Goal: Information Seeking & Learning: Compare options

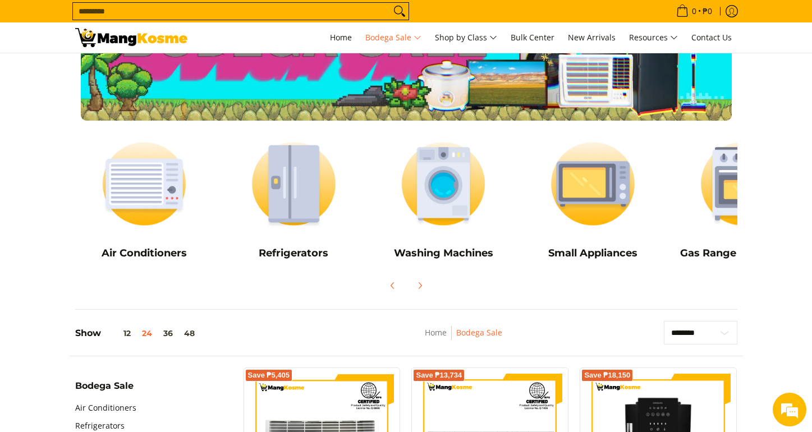
scroll to position [90, 0]
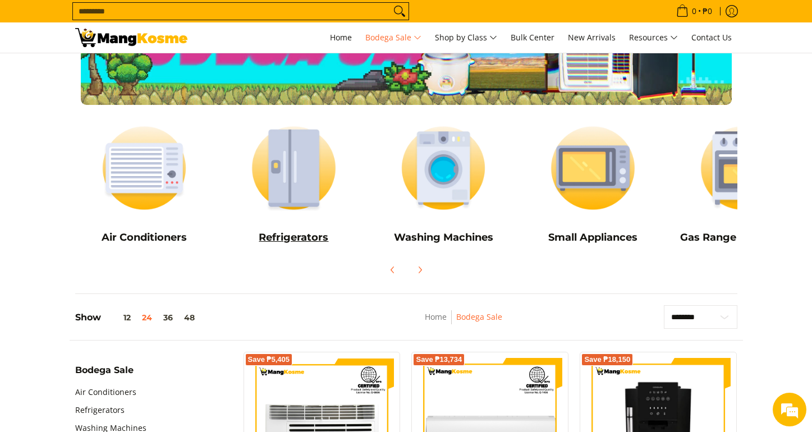
click at [295, 240] on h5 "Refrigerators" at bounding box center [293, 237] width 139 height 13
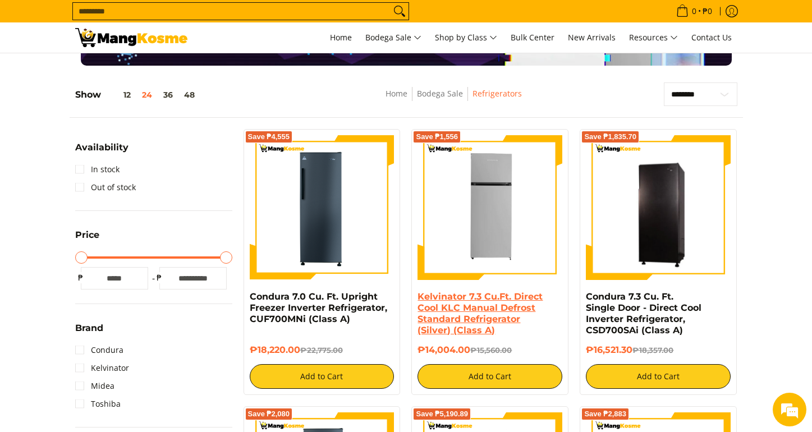
click at [466, 315] on link "Kelvinator 7.3 Cu.Ft. Direct Cool KLC Manual Defrost Standard Refrigerator (Sil…" at bounding box center [479, 313] width 125 height 44
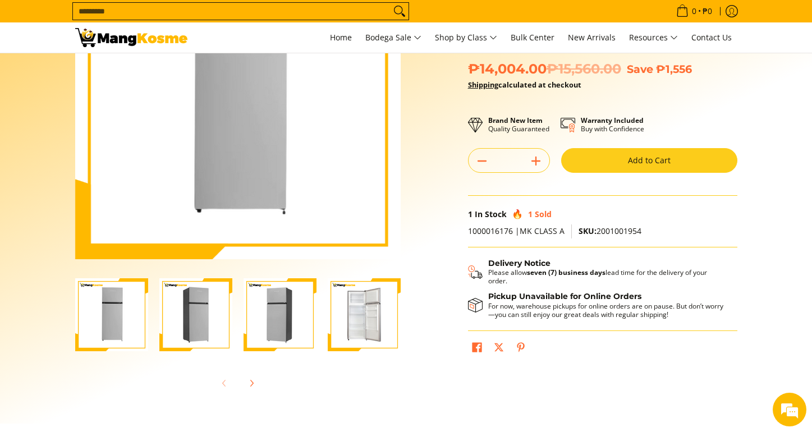
scroll to position [146, 0]
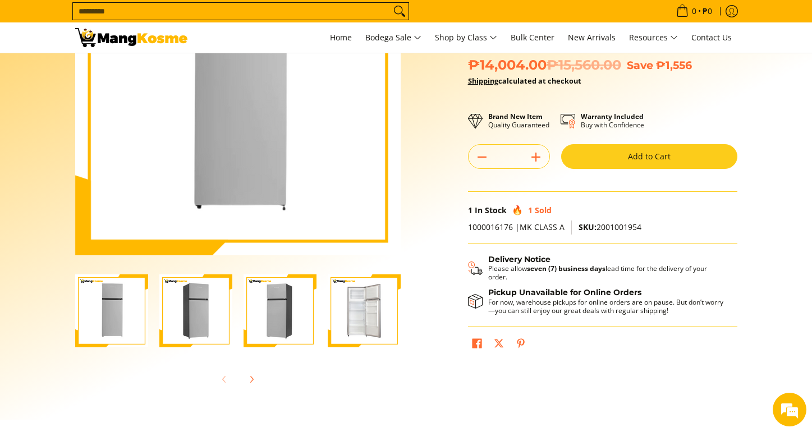
click at [294, 318] on img "Kelvinator 7.3 Cu.Ft. Direct Cool KLC Manual Defrost Standard Refrigerator (Sil…" at bounding box center [279, 310] width 73 height 73
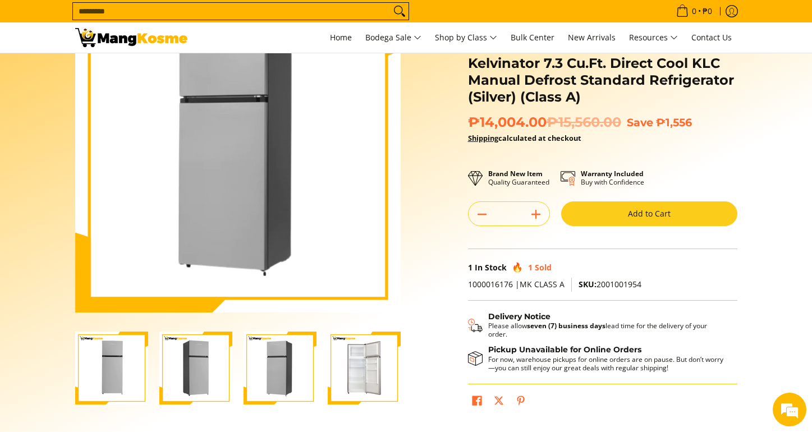
scroll to position [65, 0]
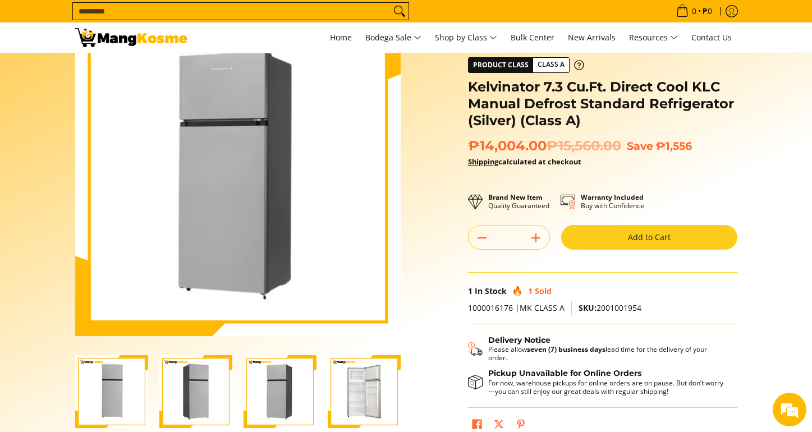
click at [112, 370] on img "Kelvinator 7.3 Cu.Ft. Direct Cool KLC Manual Defrost Standard Refrigerator (Sil…" at bounding box center [111, 391] width 73 height 73
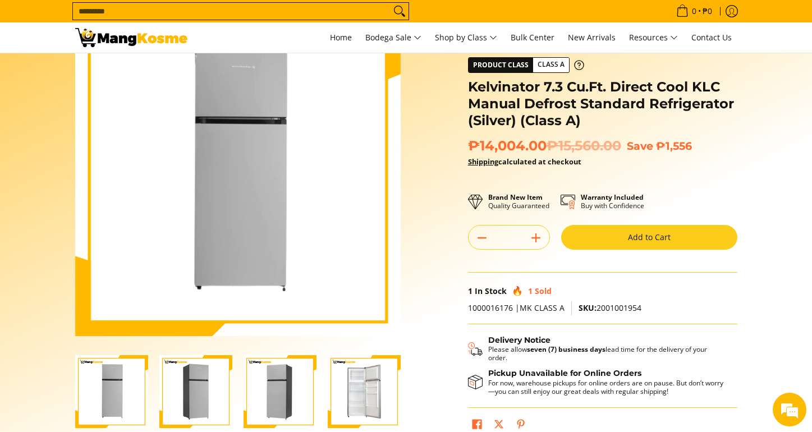
click at [172, 374] on img "Kelvinator 7.3 Cu.Ft. Direct Cool KLC Manual Defrost Standard Refrigerator (Sil…" at bounding box center [195, 391] width 73 height 73
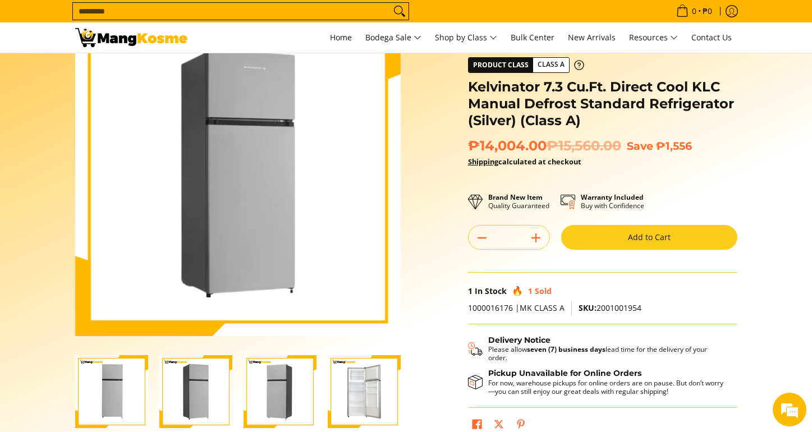
click at [240, 376] on div at bounding box center [280, 391] width 84 height 87
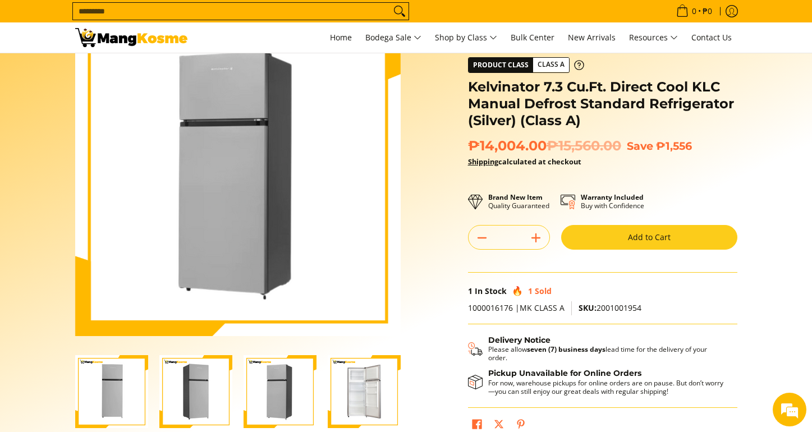
click at [337, 382] on img "Kelvinator 7.3 Cu.Ft. Direct Cool KLC Manual Defrost Standard Refrigerator (Sil…" at bounding box center [364, 391] width 73 height 73
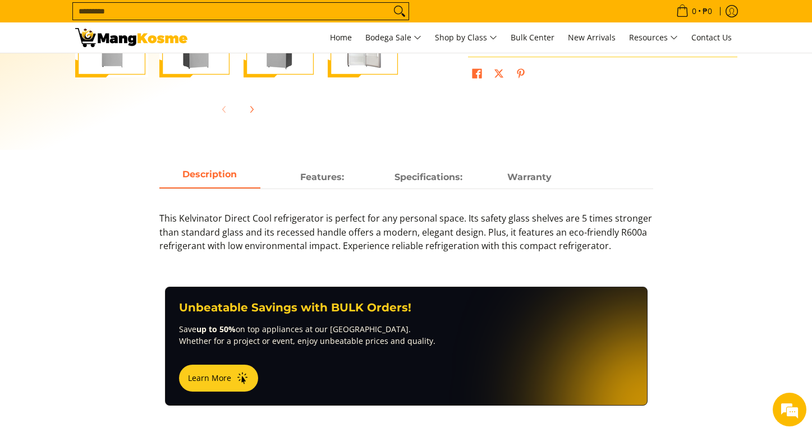
scroll to position [419, 0]
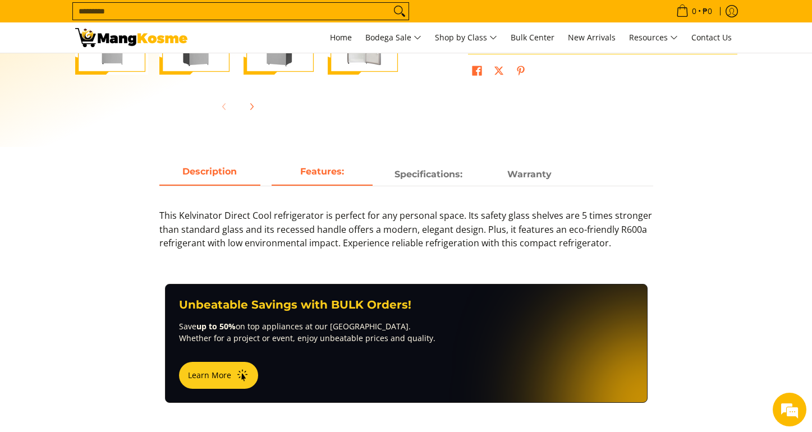
click at [348, 176] on span "Features:" at bounding box center [322, 174] width 101 height 20
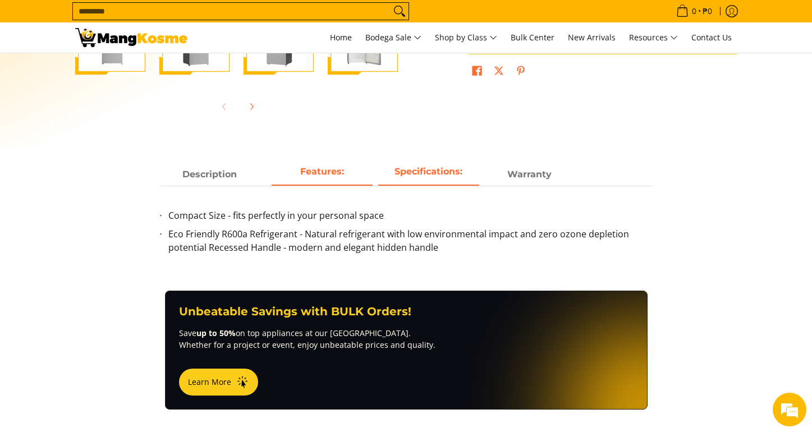
click at [426, 174] on strong "Specifications:" at bounding box center [428, 171] width 68 height 11
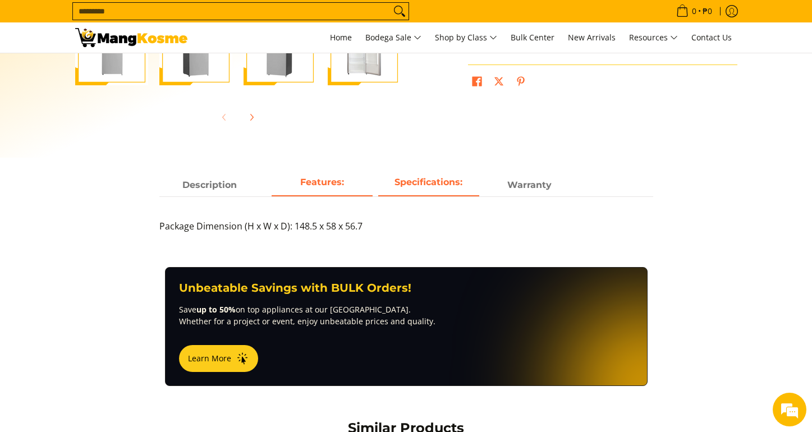
scroll to position [0, 0]
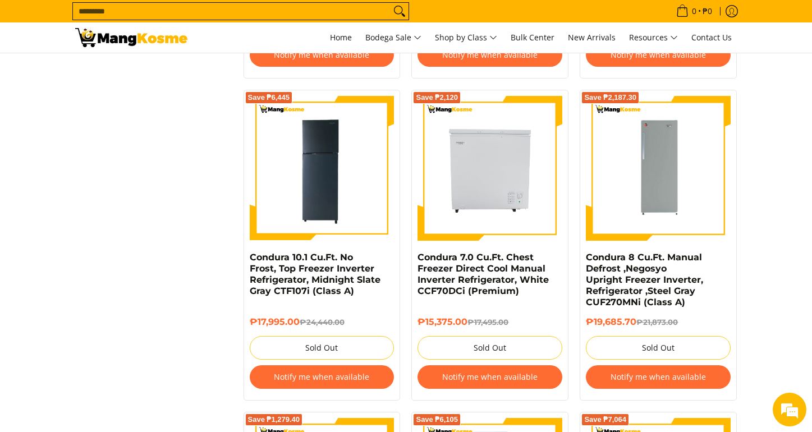
scroll to position [962, 0]
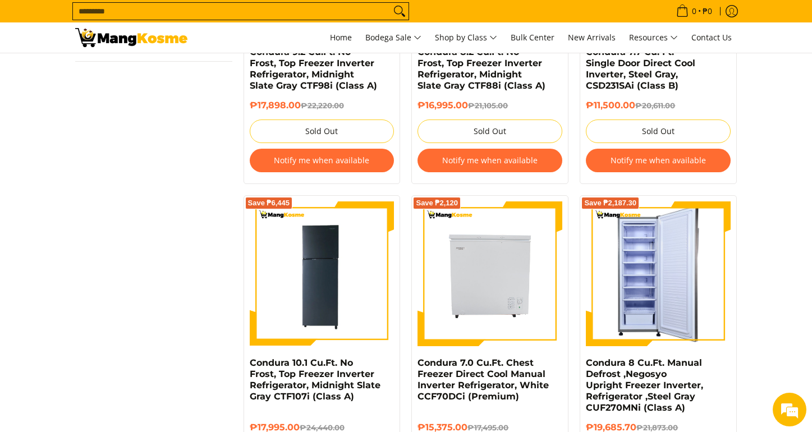
click at [673, 323] on img at bounding box center [658, 273] width 145 height 145
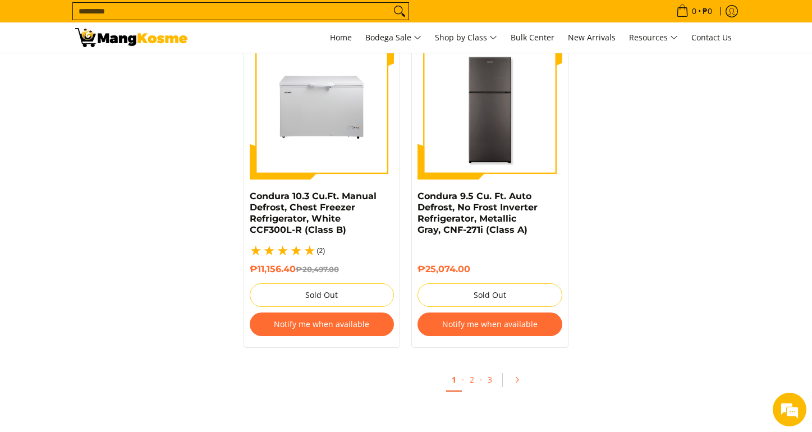
scroll to position [2392, 0]
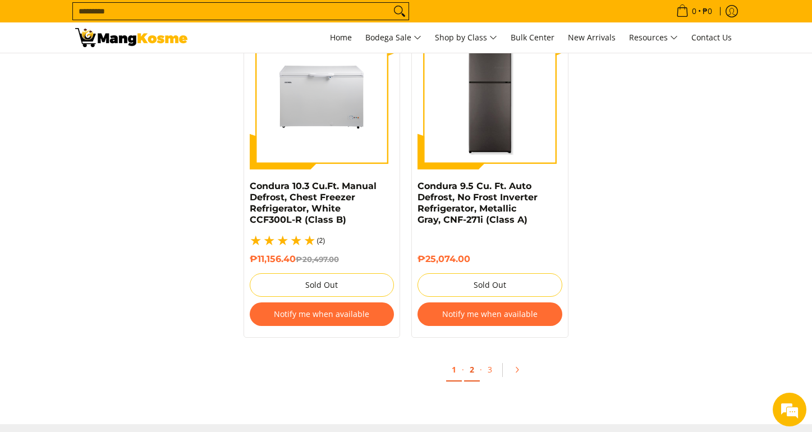
click at [474, 364] on link "2" at bounding box center [472, 370] width 16 height 23
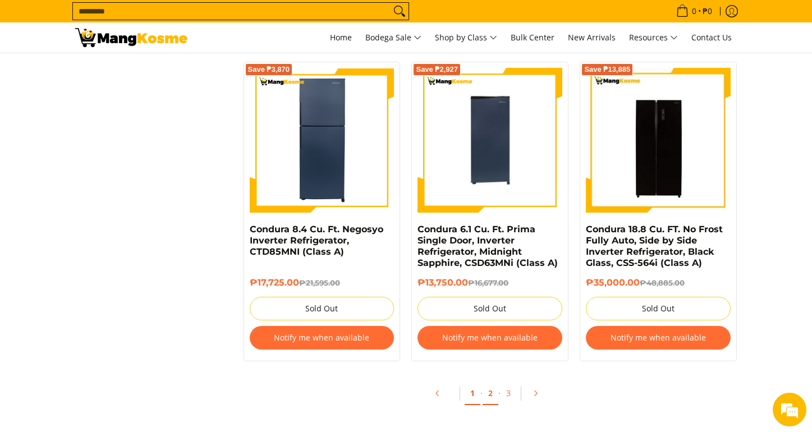
click at [471, 394] on link "1" at bounding box center [473, 393] width 16 height 23
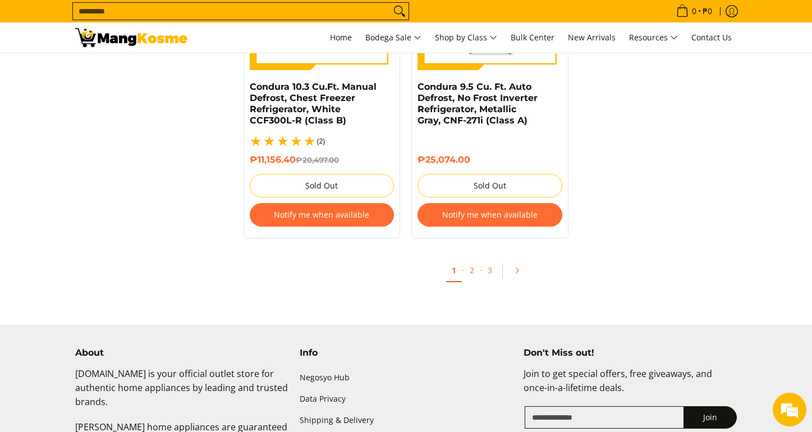
scroll to position [2409, 0]
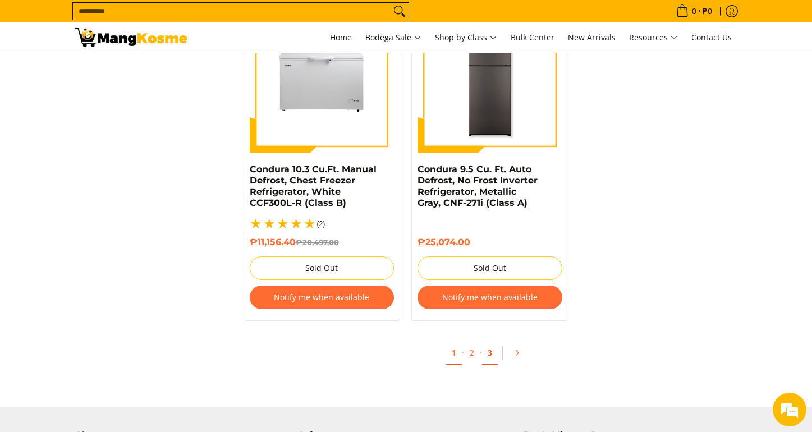
click at [488, 351] on link "3" at bounding box center [490, 353] width 16 height 23
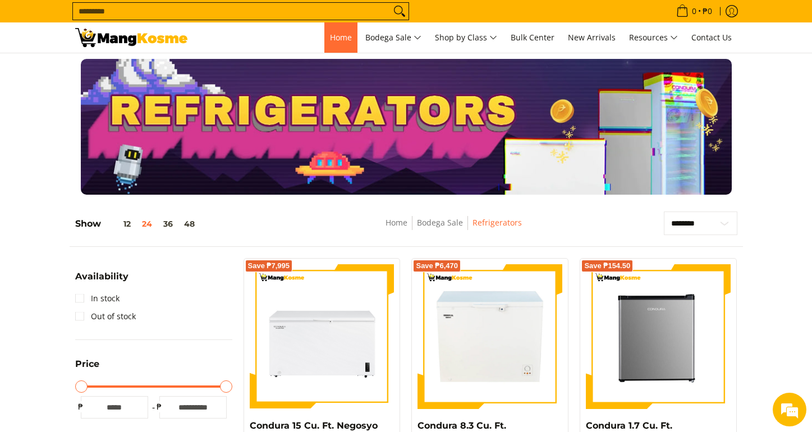
click at [332, 47] on link "Home" at bounding box center [340, 37] width 33 height 30
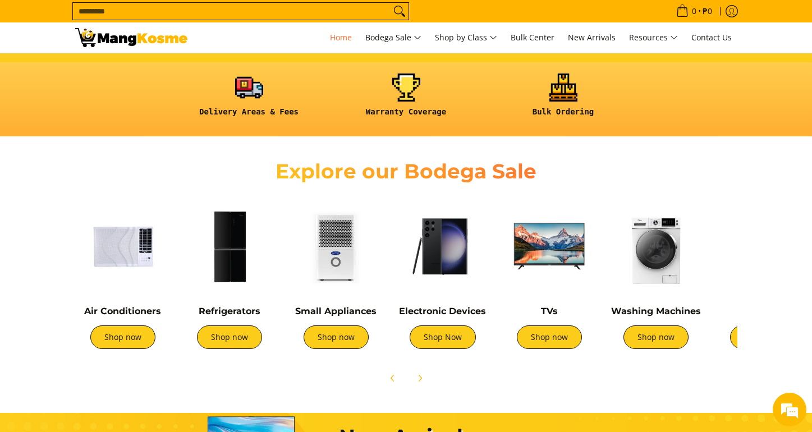
scroll to position [0, 446]
click at [575, 254] on img at bounding box center [549, 246] width 95 height 95
click at [139, 279] on img at bounding box center [122, 246] width 95 height 95
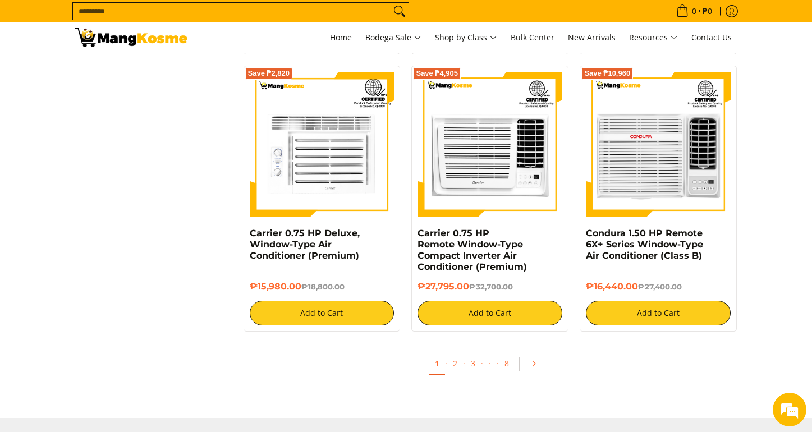
scroll to position [2070, 0]
